Goal: Transaction & Acquisition: Purchase product/service

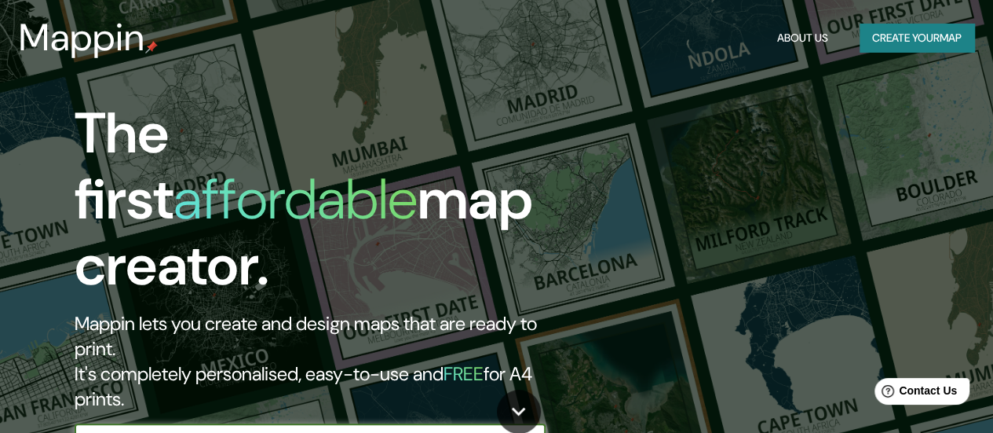
click at [308, 430] on input "text" at bounding box center [295, 439] width 440 height 18
type input "[GEOGRAPHIC_DATA]"
click at [532, 430] on icon "button" at bounding box center [529, 439] width 19 height 19
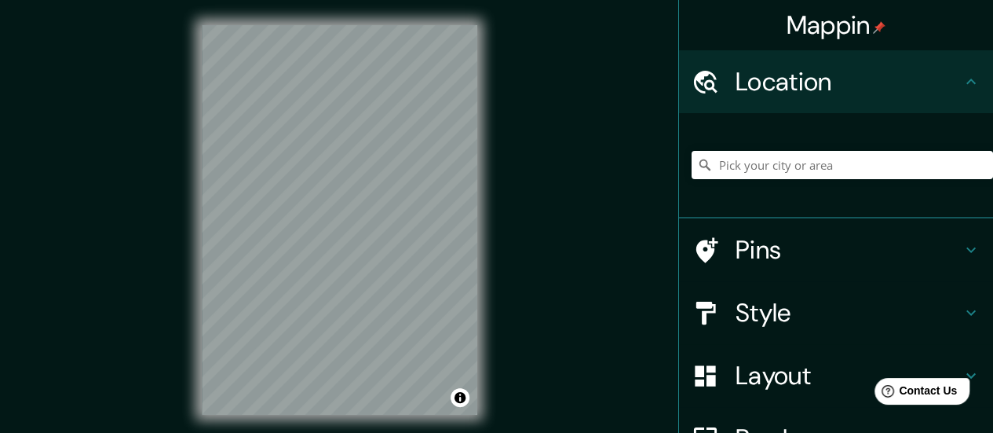
click at [753, 315] on h4 "Style" at bounding box center [849, 312] width 226 height 31
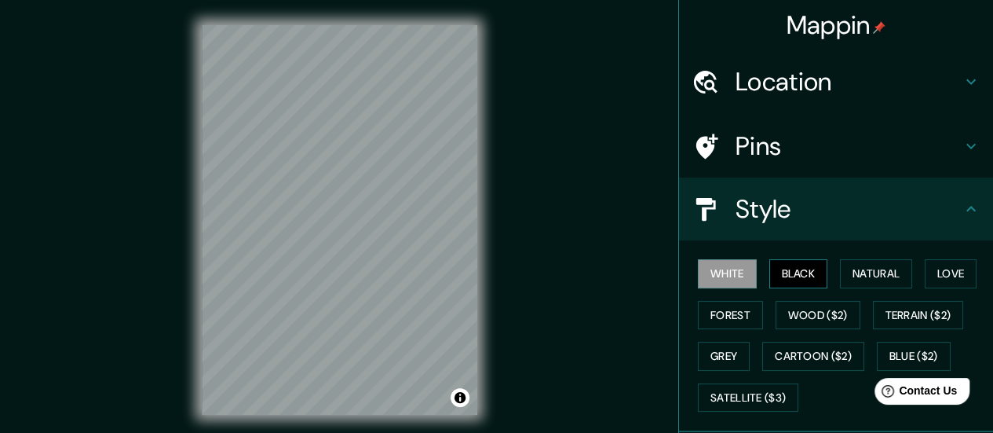
click at [790, 262] on button "Black" at bounding box center [798, 273] width 59 height 29
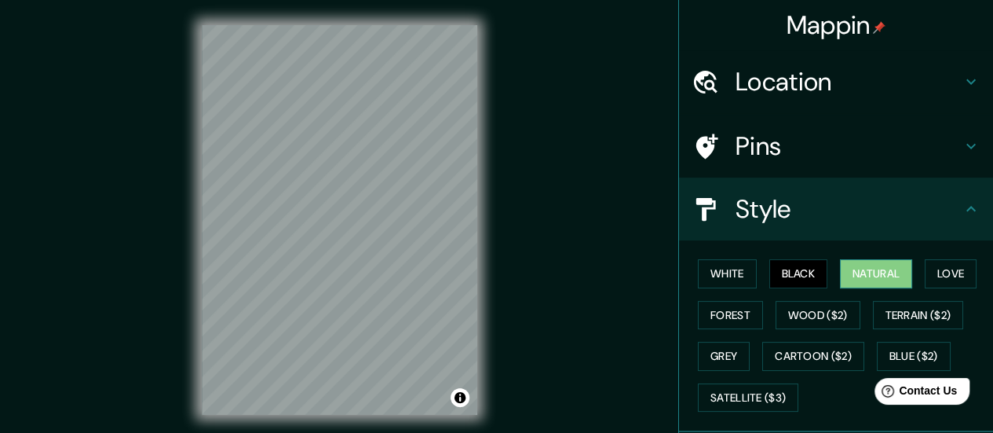
click at [872, 274] on button "Natural" at bounding box center [876, 273] width 72 height 29
click at [961, 271] on button "Love" at bounding box center [951, 273] width 52 height 29
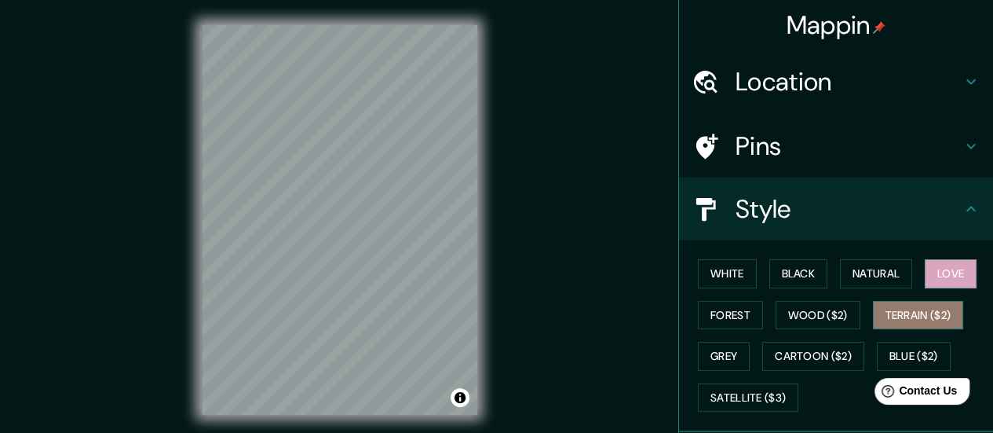
click at [929, 315] on button "Terrain ($2)" at bounding box center [918, 315] width 91 height 29
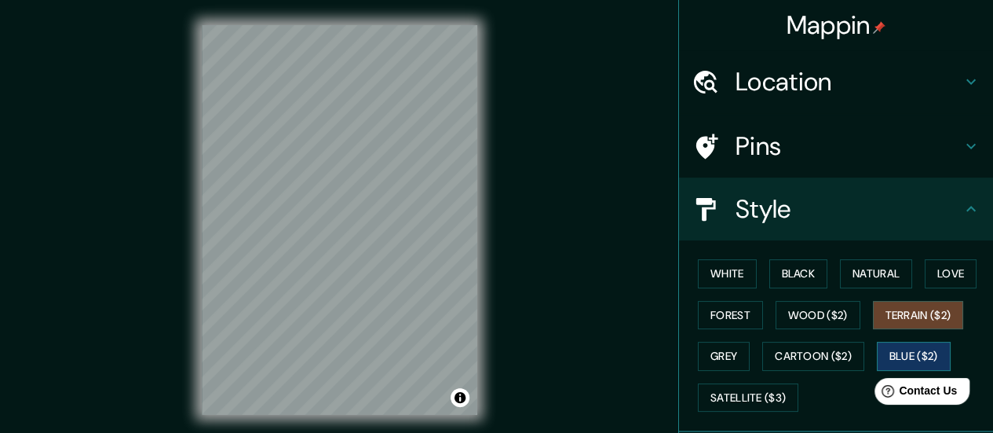
click at [902, 356] on button "Blue ($2)" at bounding box center [914, 355] width 74 height 29
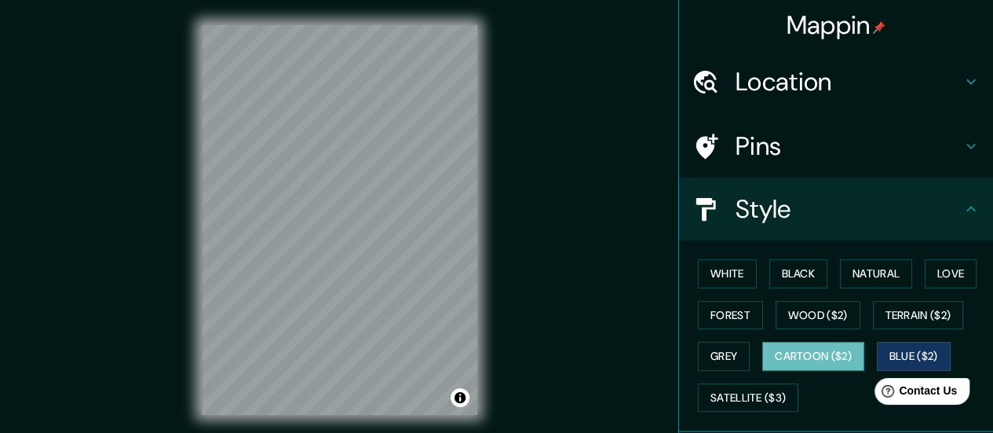
click at [820, 352] on button "Cartoon ($2)" at bounding box center [813, 355] width 102 height 29
click at [703, 357] on button "Grey" at bounding box center [724, 355] width 52 height 29
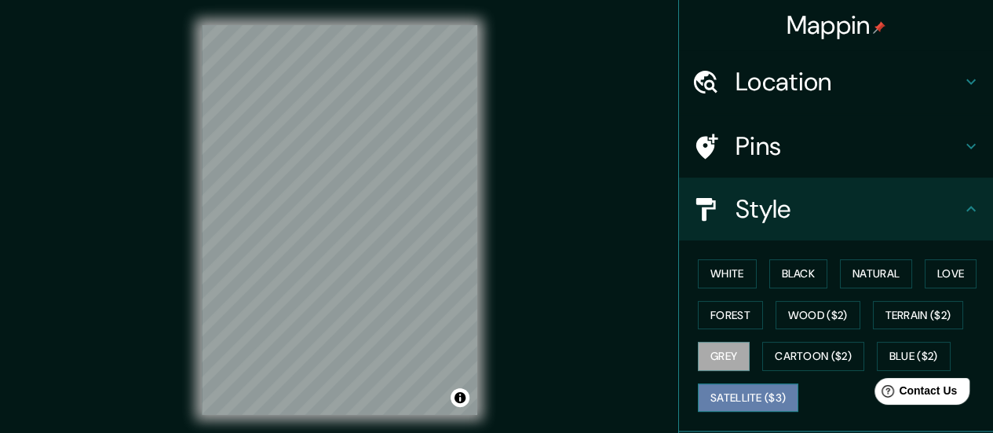
click at [719, 398] on button "Satellite ($3)" at bounding box center [748, 397] width 100 height 29
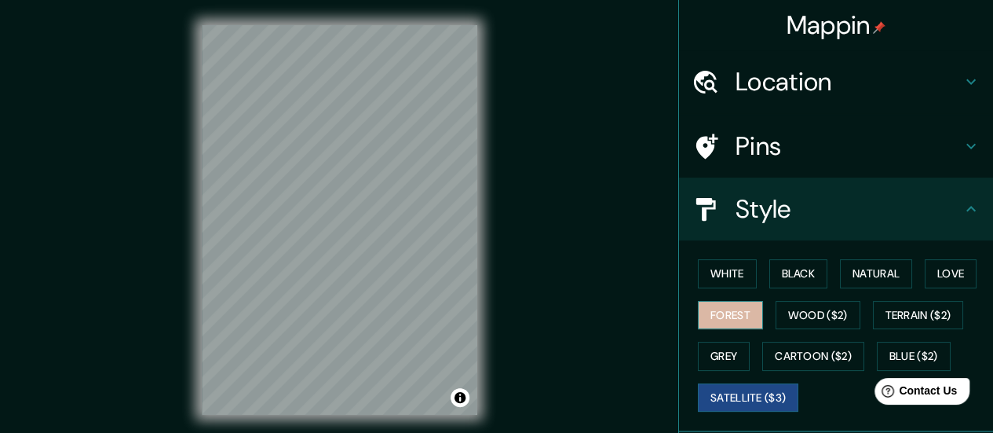
click at [710, 313] on button "Forest" at bounding box center [730, 315] width 65 height 29
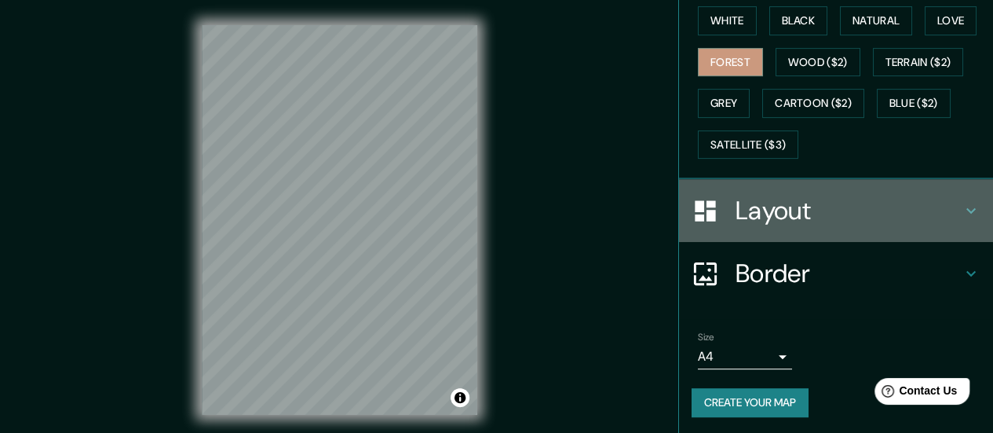
click at [769, 216] on h4 "Layout" at bounding box center [849, 210] width 226 height 31
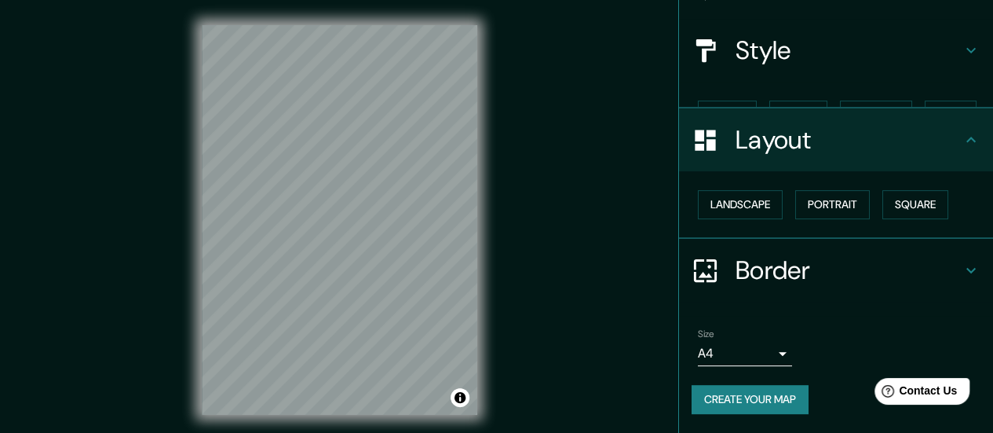
scroll to position [130, 0]
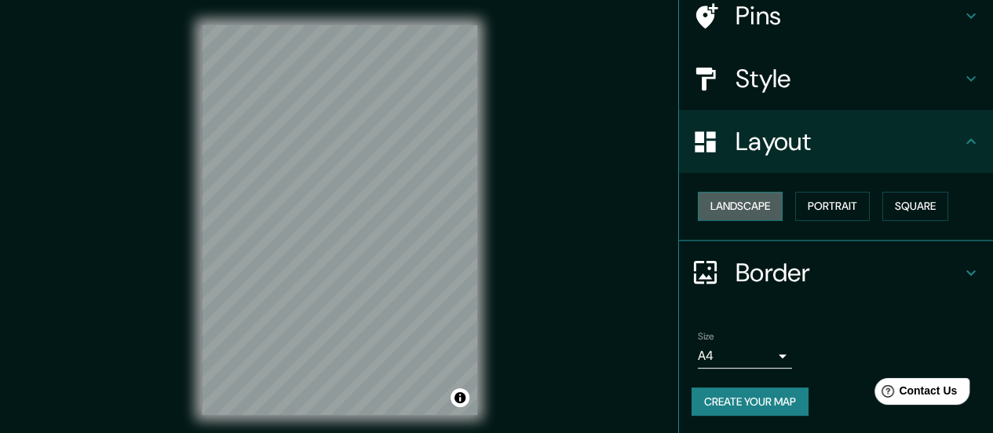
click at [746, 210] on button "Landscape" at bounding box center [740, 206] width 85 height 29
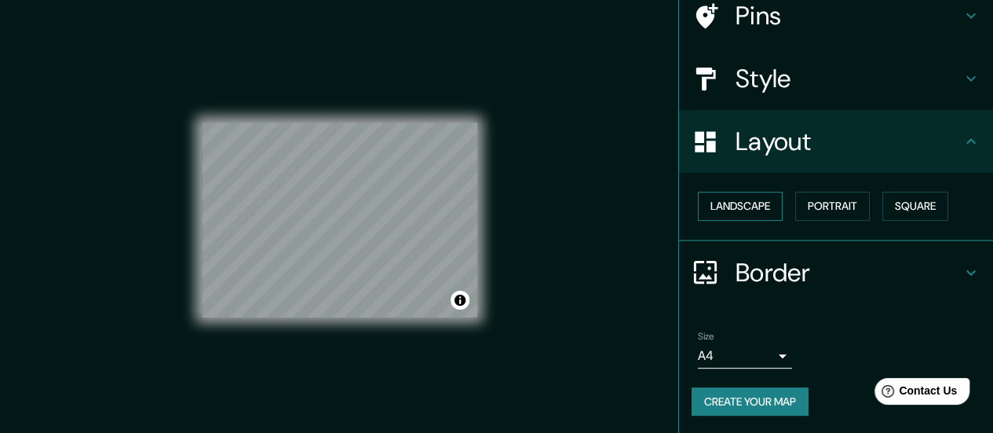
click at [746, 210] on button "Landscape" at bounding box center [740, 206] width 85 height 29
click at [837, 217] on button "Portrait" at bounding box center [832, 206] width 75 height 29
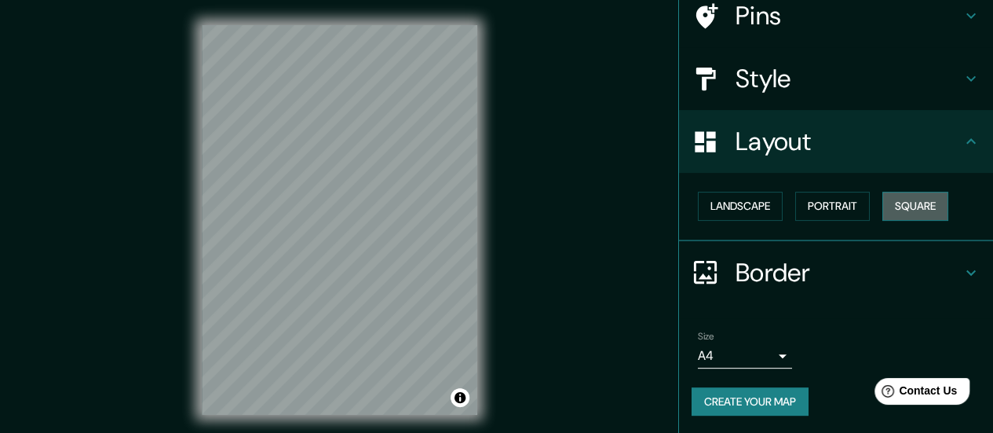
click at [902, 206] on button "Square" at bounding box center [915, 206] width 66 height 29
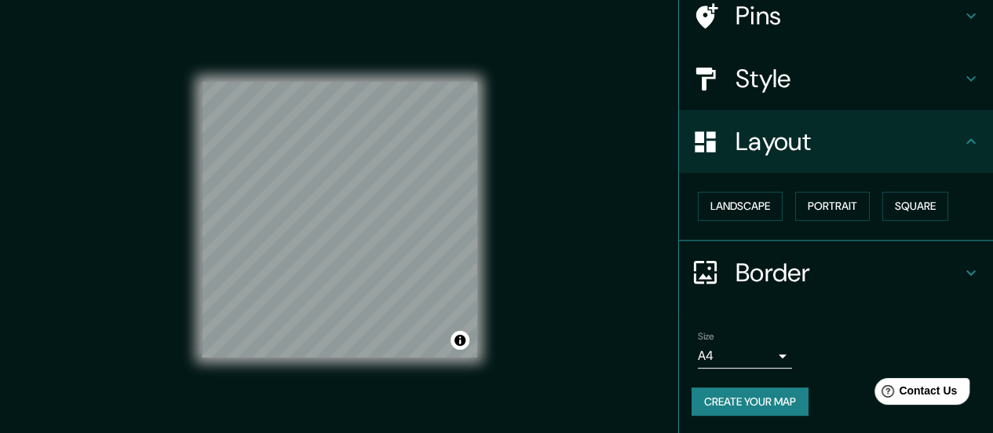
click at [783, 273] on h4 "Border" at bounding box center [849, 272] width 226 height 31
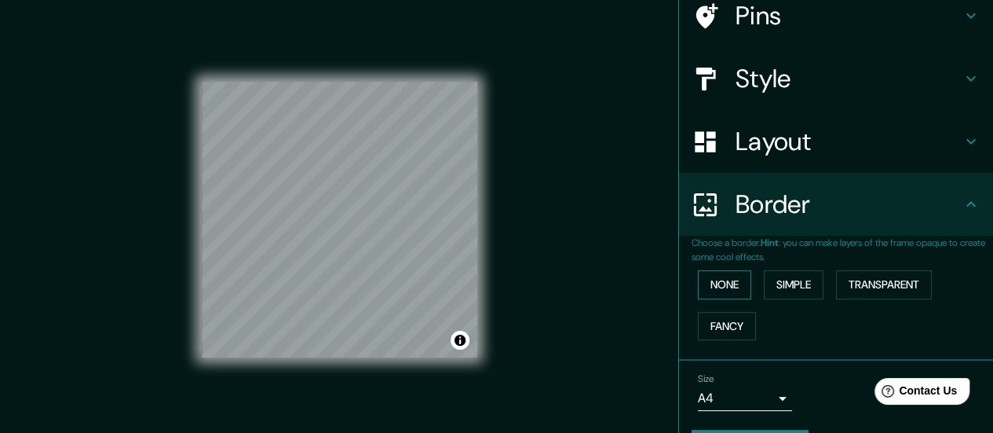
click at [699, 282] on button "None" at bounding box center [724, 284] width 53 height 29
click at [727, 326] on button "Fancy" at bounding box center [727, 326] width 58 height 29
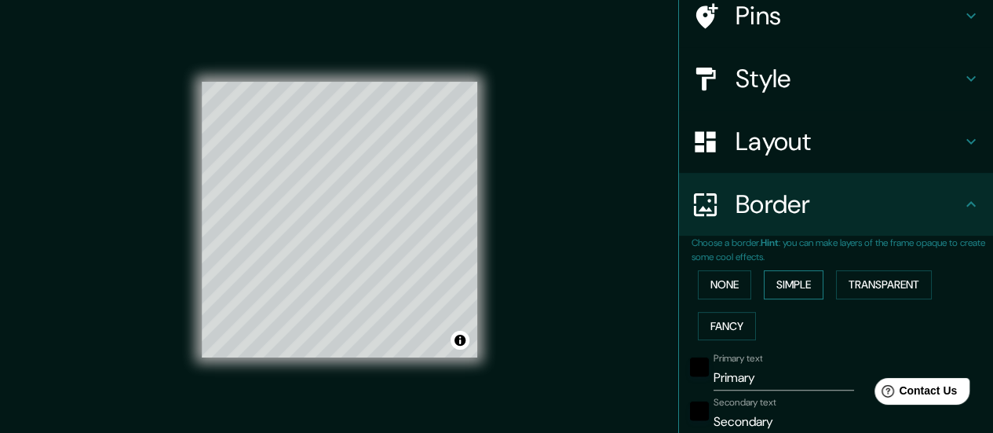
click at [801, 280] on button "Simple" at bounding box center [794, 284] width 60 height 29
click at [871, 283] on button "Transparent" at bounding box center [884, 284] width 96 height 29
click at [710, 284] on button "None" at bounding box center [724, 284] width 53 height 29
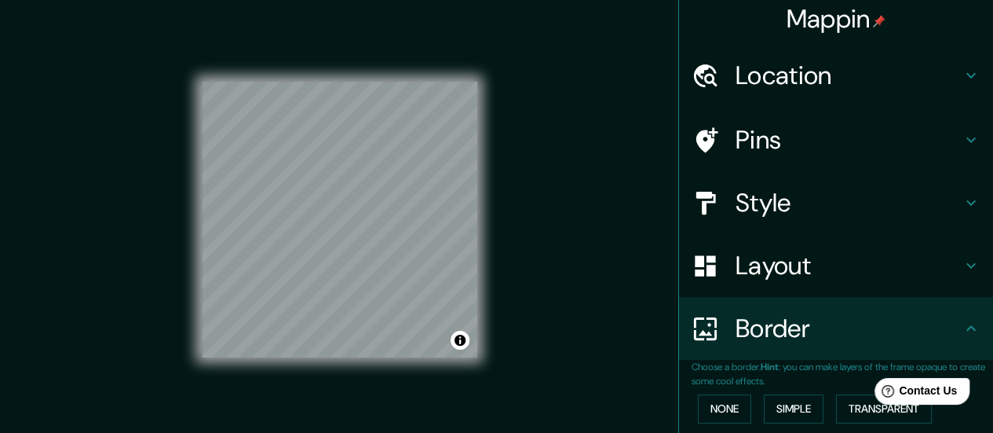
scroll to position [0, 0]
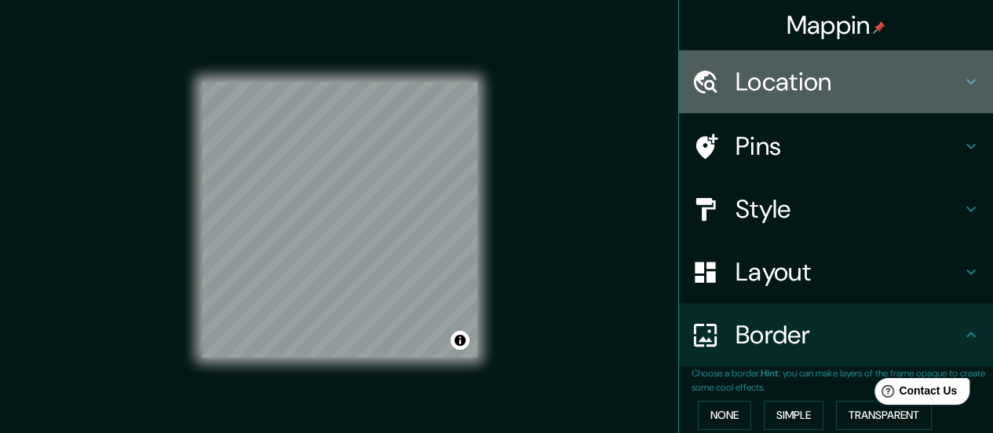
click at [757, 79] on h4 "Location" at bounding box center [849, 81] width 226 height 31
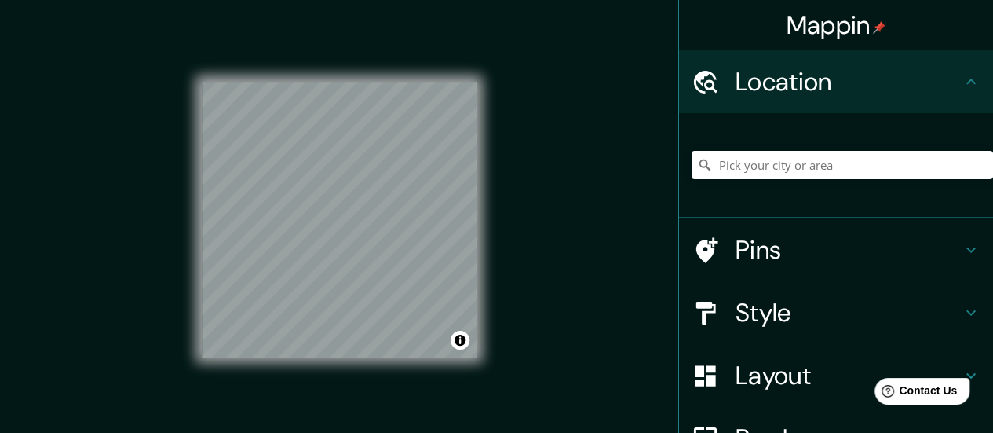
click at [756, 71] on h4 "Location" at bounding box center [849, 81] width 226 height 31
click at [774, 260] on h4 "Pins" at bounding box center [849, 249] width 226 height 31
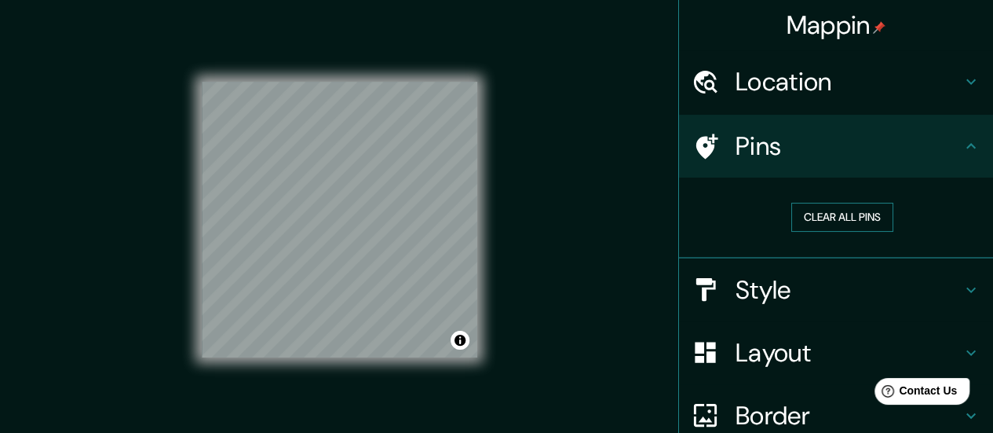
click at [841, 218] on button "Clear all pins" at bounding box center [842, 217] width 102 height 29
click at [780, 298] on h4 "Style" at bounding box center [849, 289] width 226 height 31
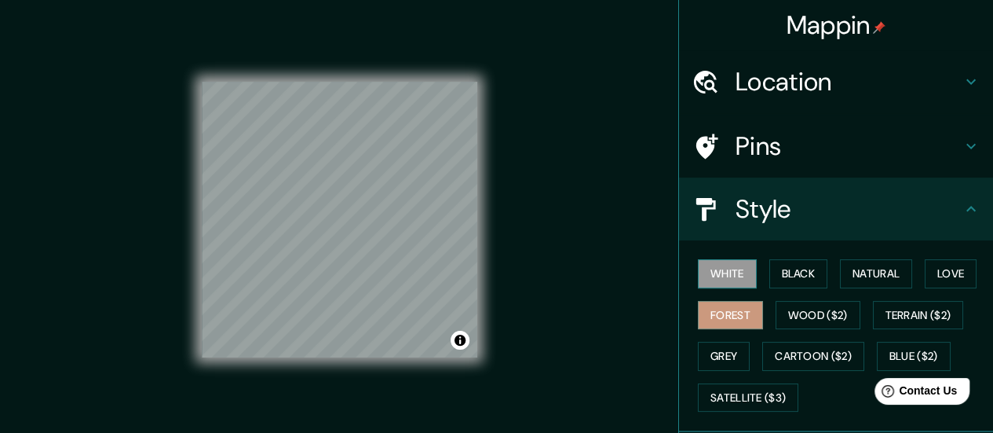
click at [720, 271] on button "White" at bounding box center [727, 273] width 59 height 29
click at [783, 279] on button "Black" at bounding box center [798, 273] width 59 height 29
